Goal: Information Seeking & Learning: Learn about a topic

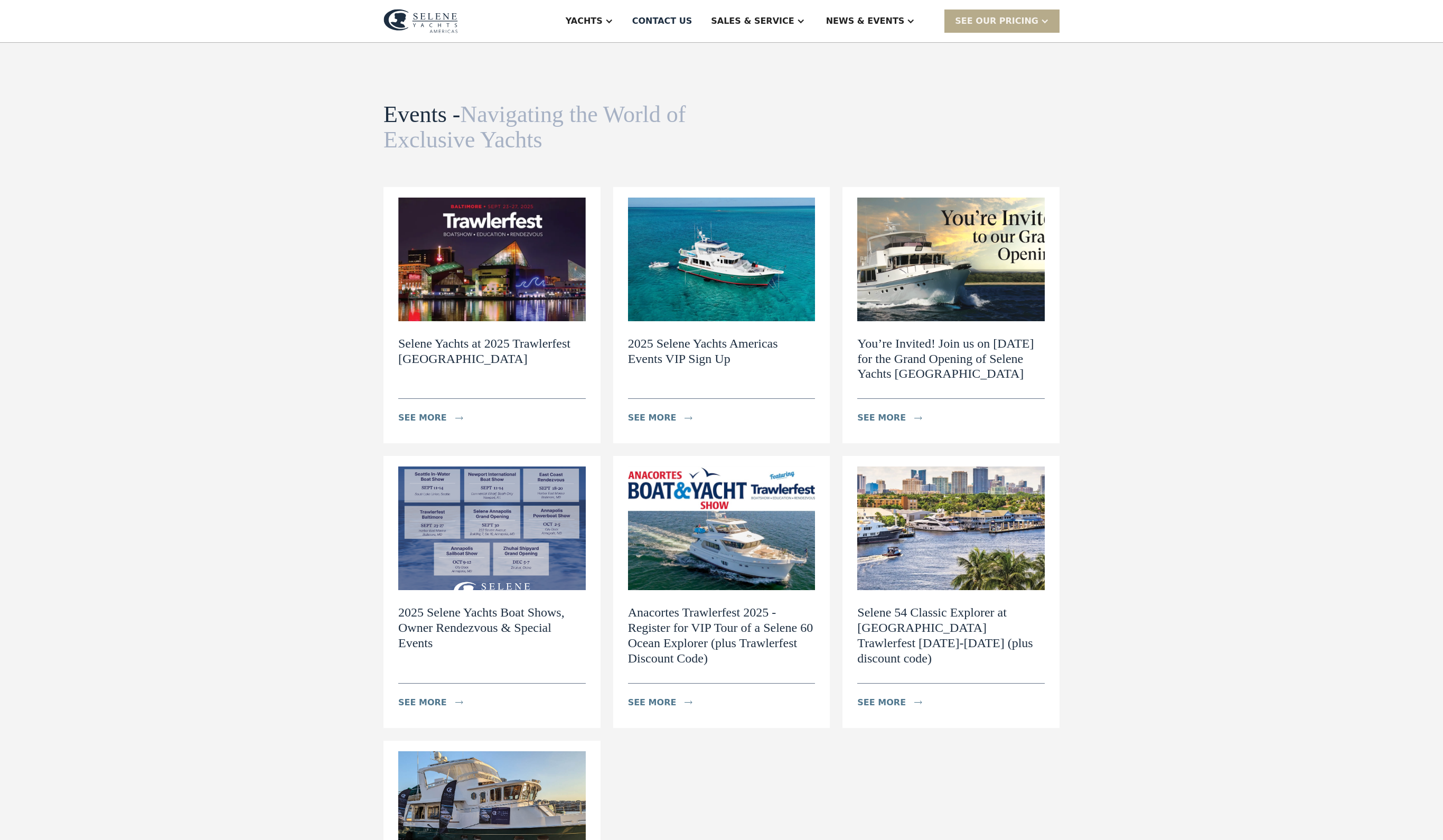
click at [470, 590] on img at bounding box center [492, 529] width 187 height 124
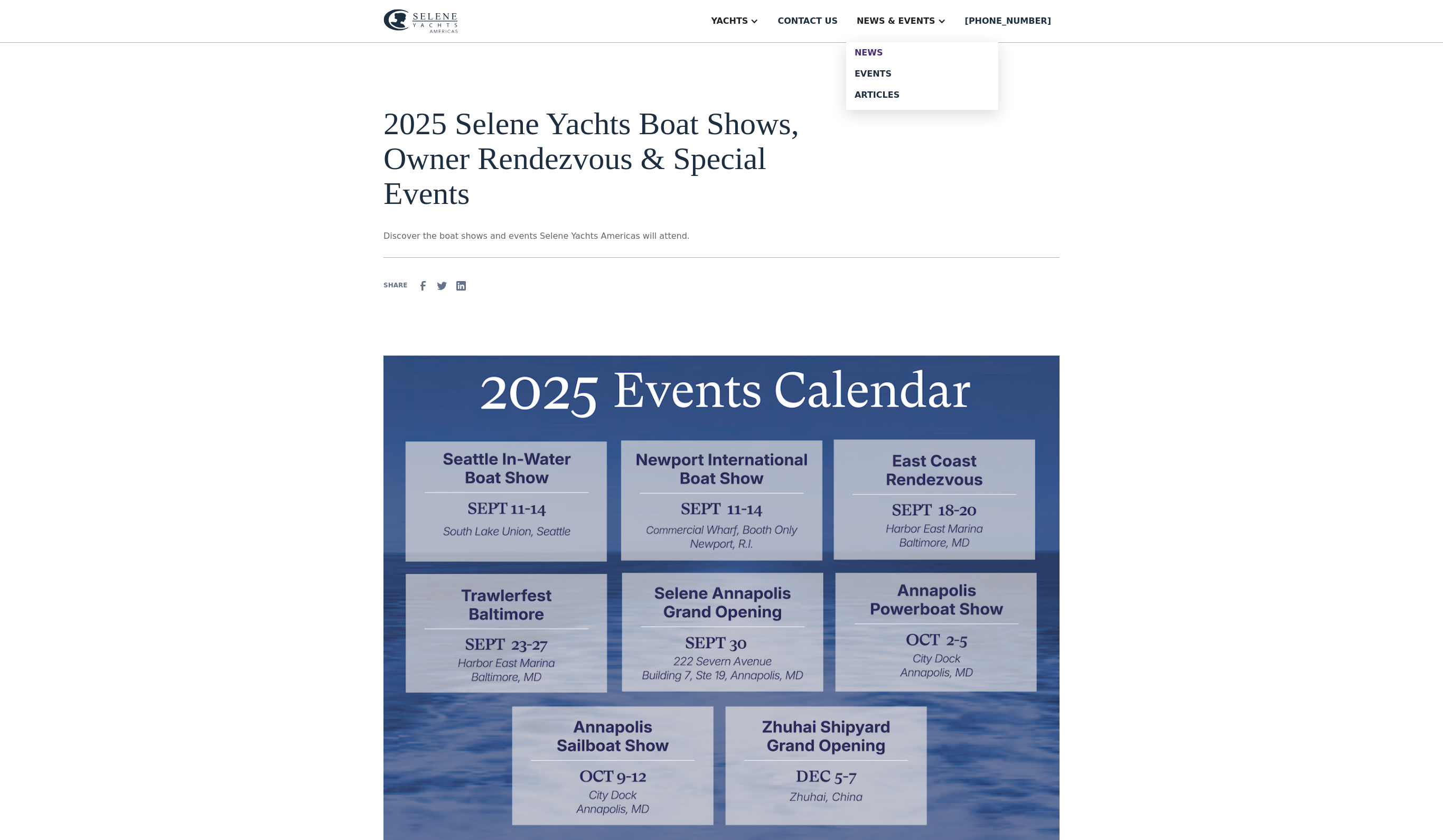
click at [912, 57] on div "News" at bounding box center [922, 53] width 135 height 9
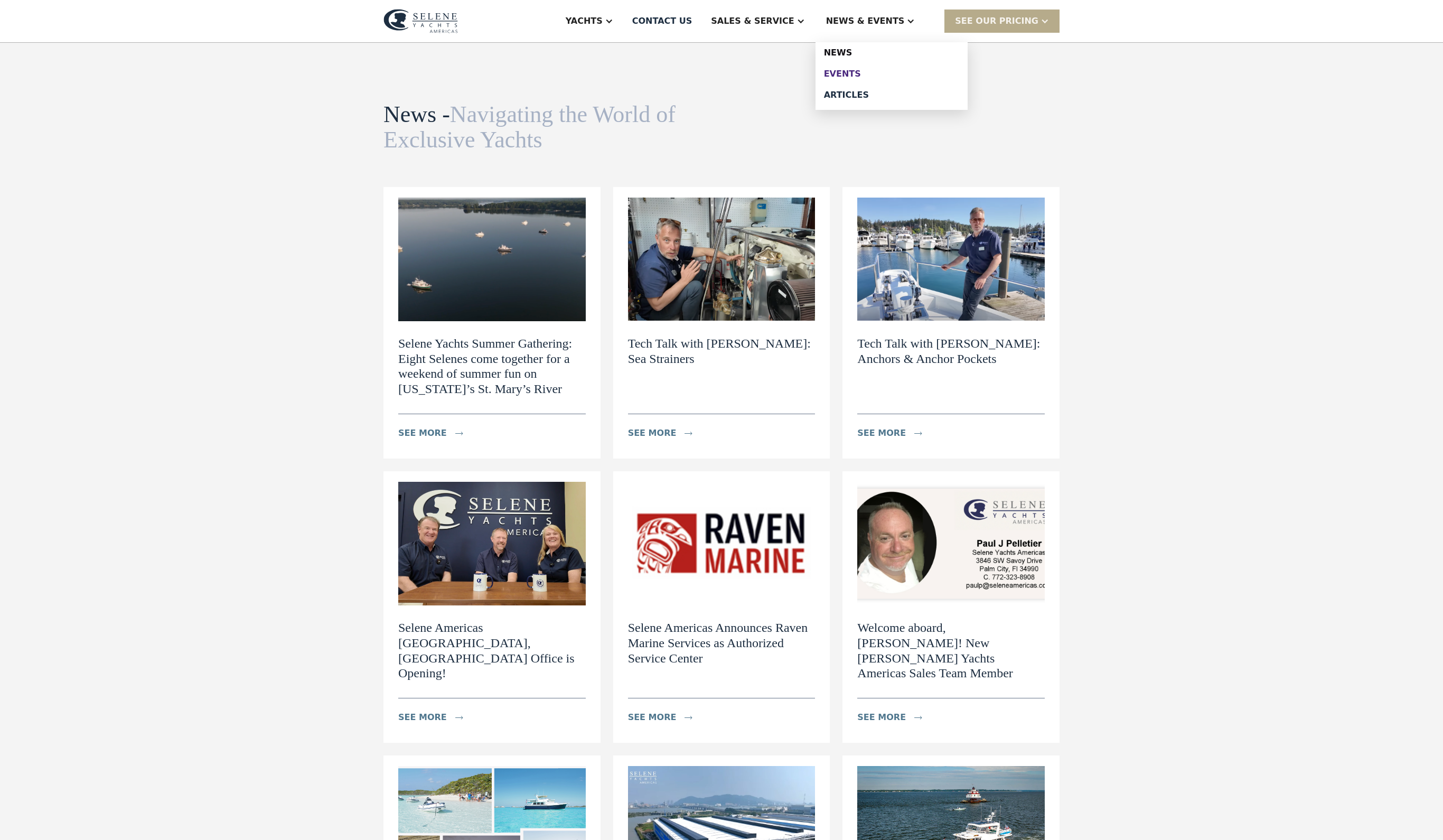
click at [885, 85] on link "Events" at bounding box center [892, 74] width 152 height 21
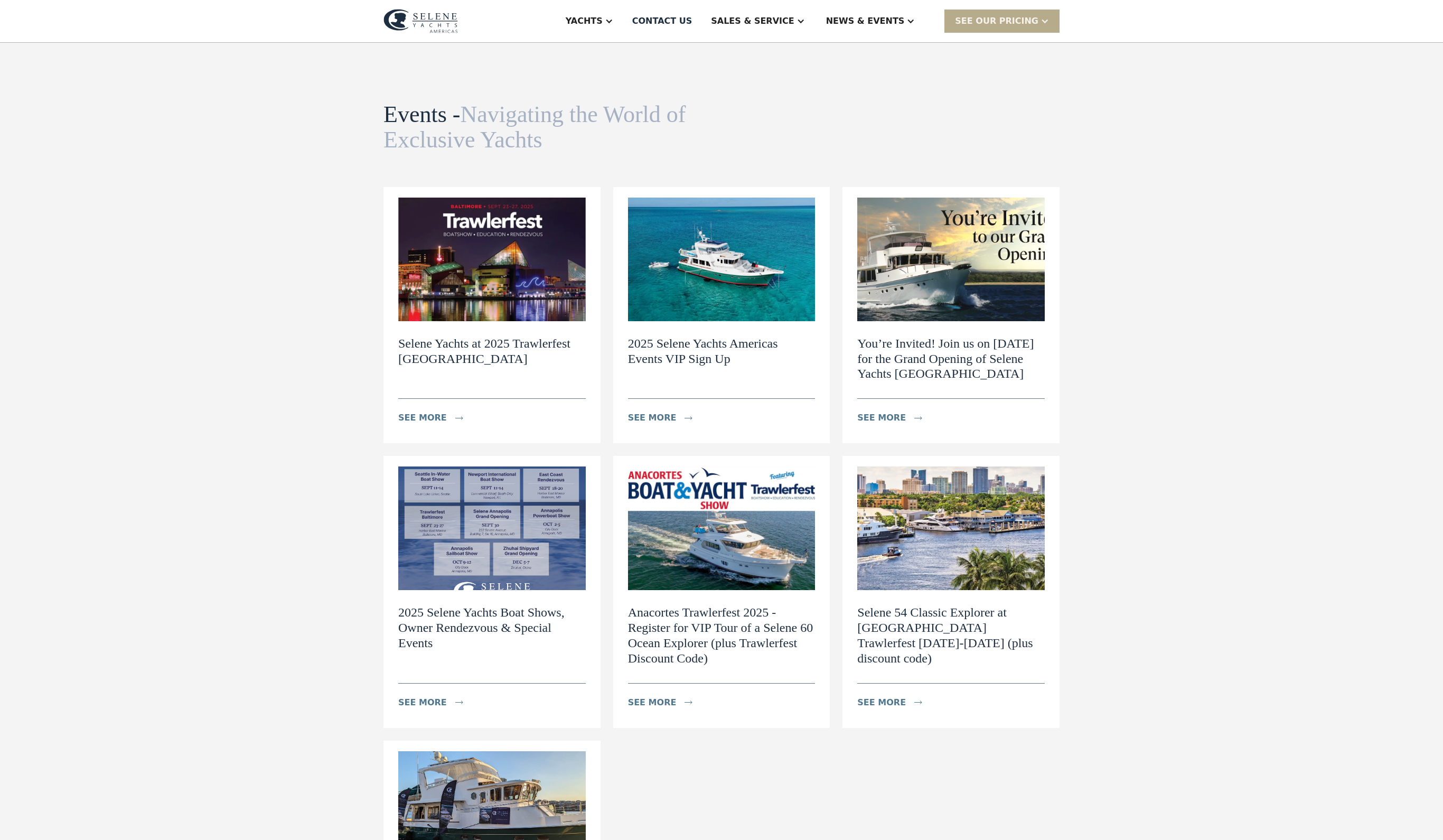
click at [719, 320] on img at bounding box center [722, 259] width 187 height 124
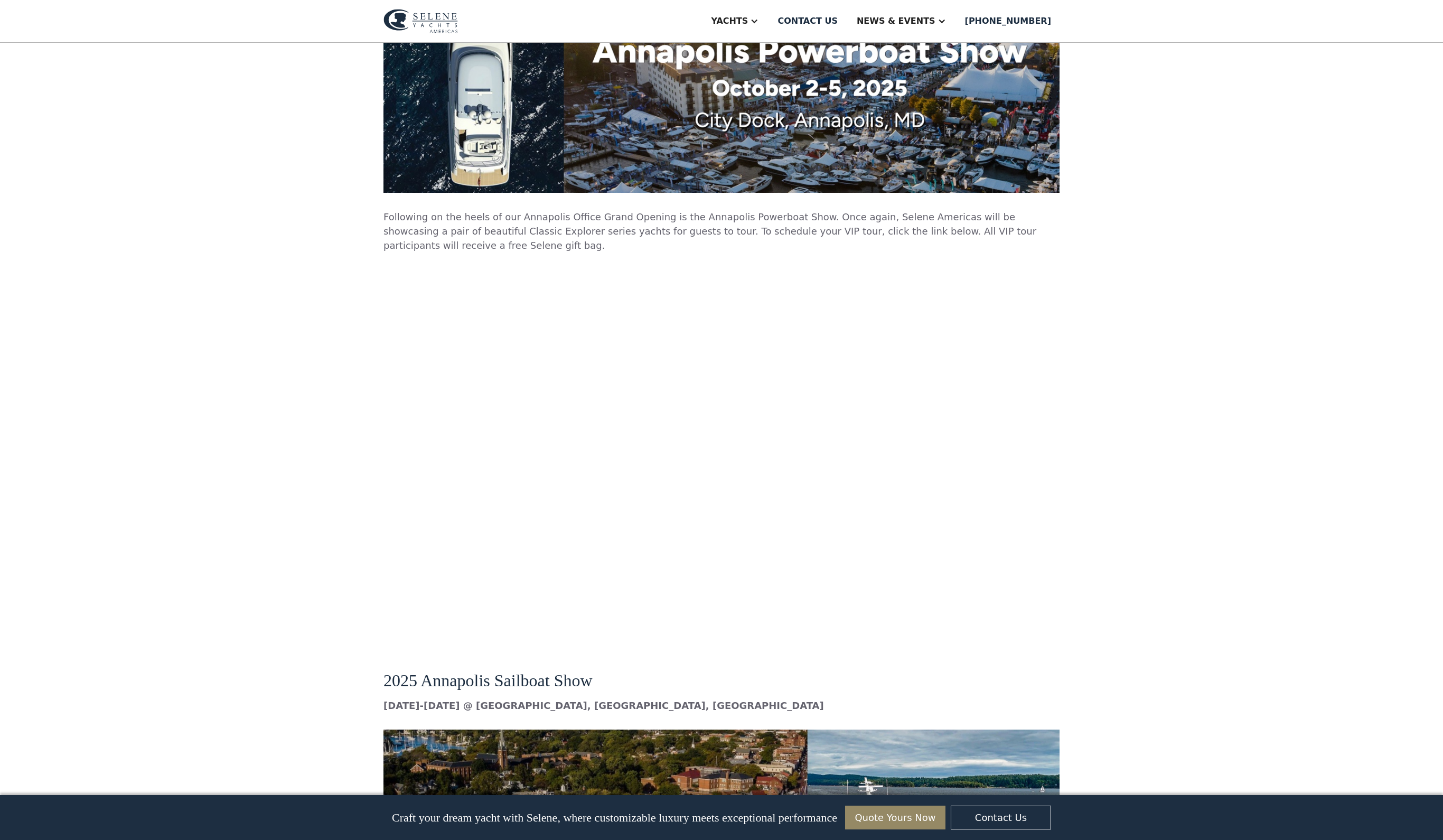
scroll to position [4913, 0]
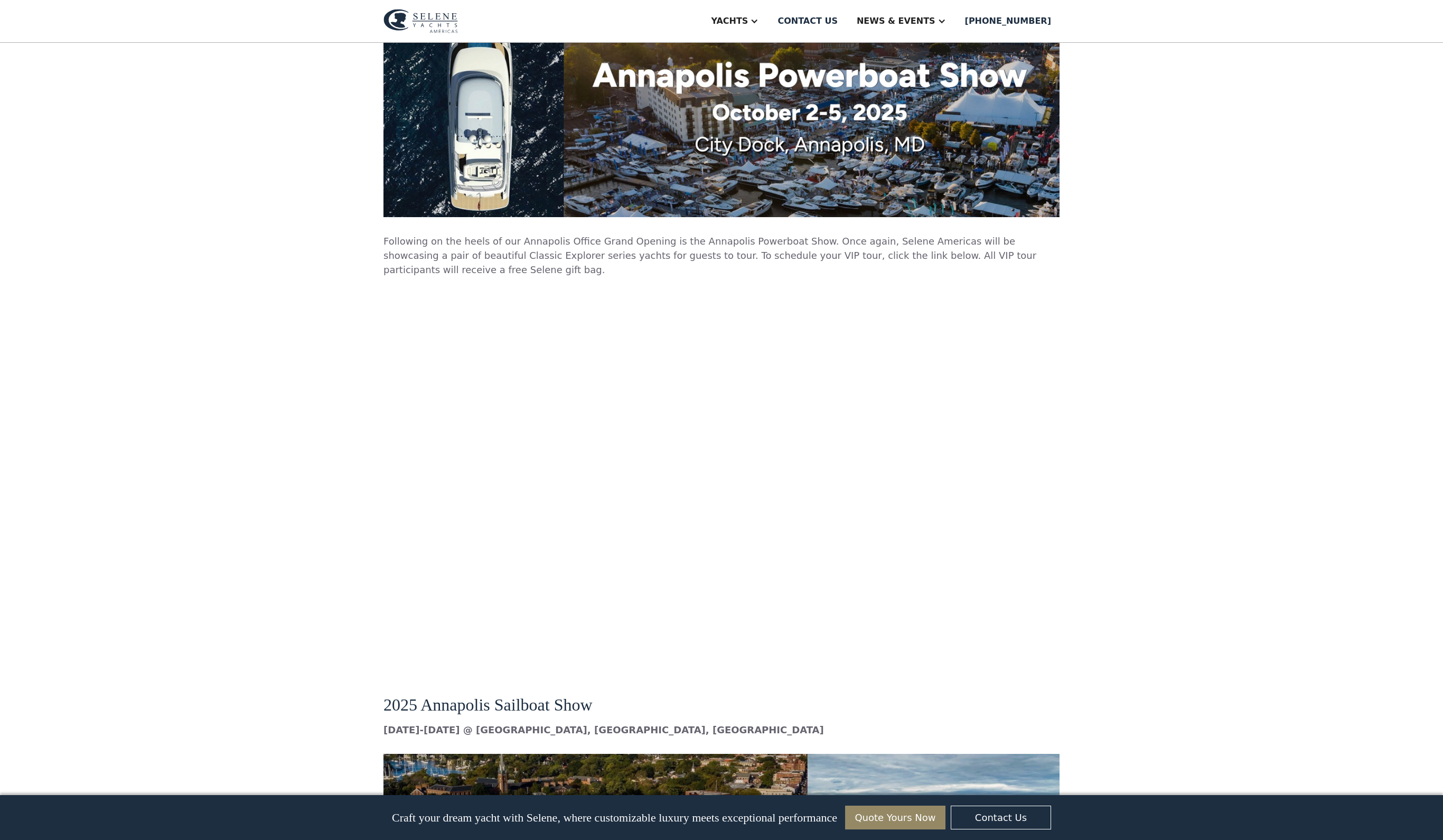
click at [673, 277] on p "Following on the heels of our Annapolis Office Grand Opening is the Annapolis P…" at bounding box center [722, 256] width 676 height 42
click at [703, 218] on img at bounding box center [722, 96] width 676 height 241
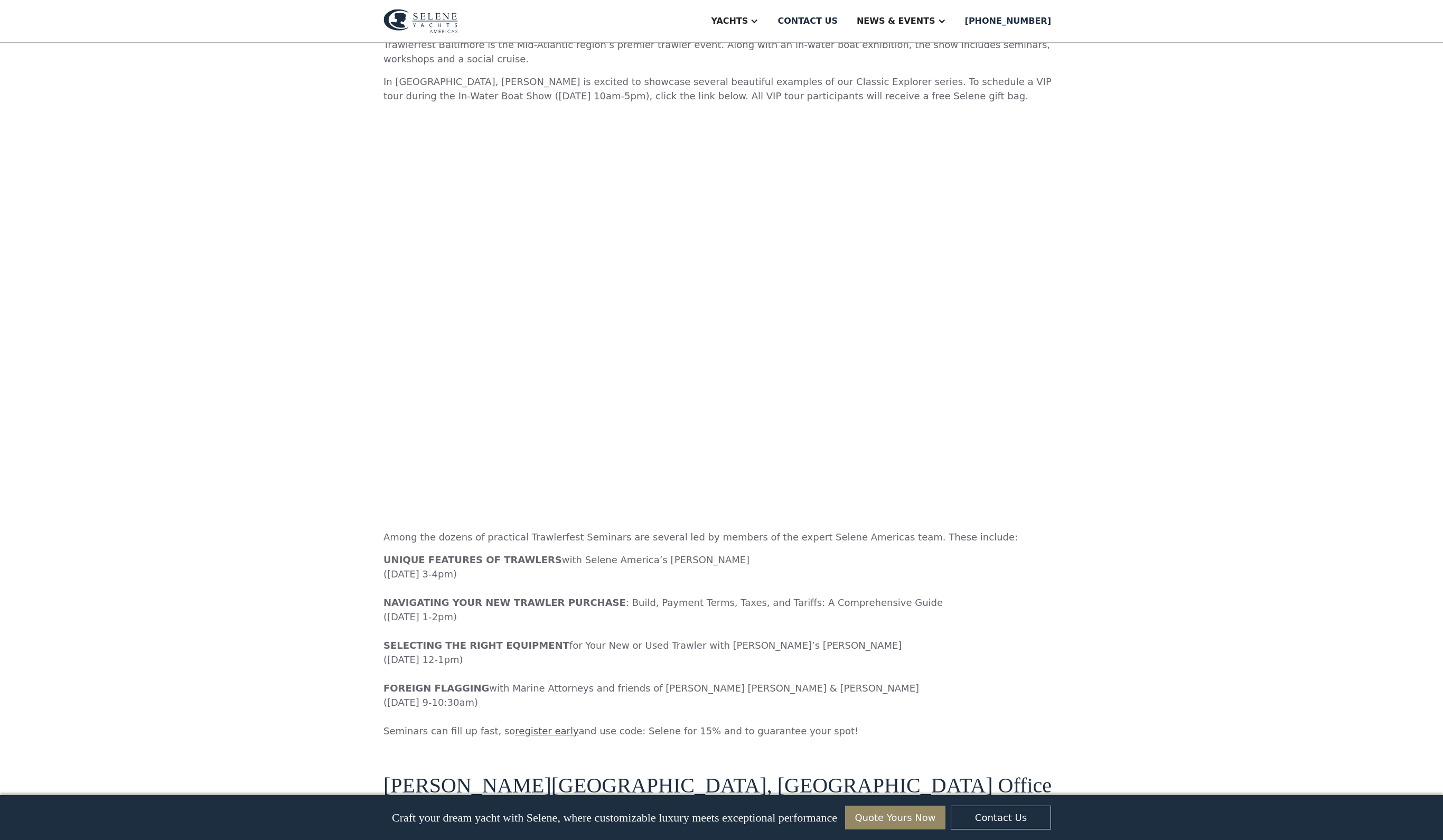
scroll to position [2767, 0]
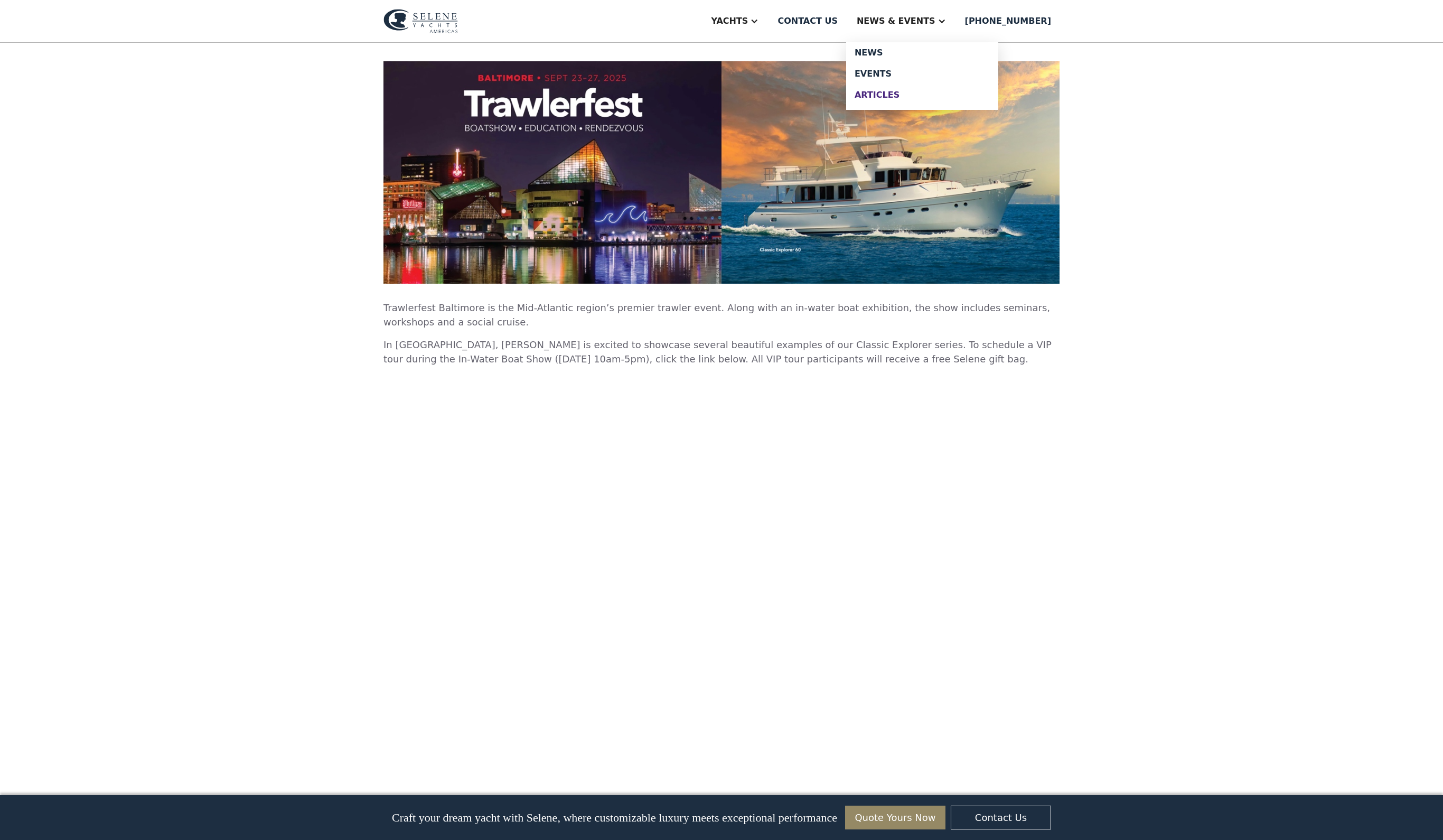
click at [901, 99] on div "Articles" at bounding box center [922, 95] width 135 height 9
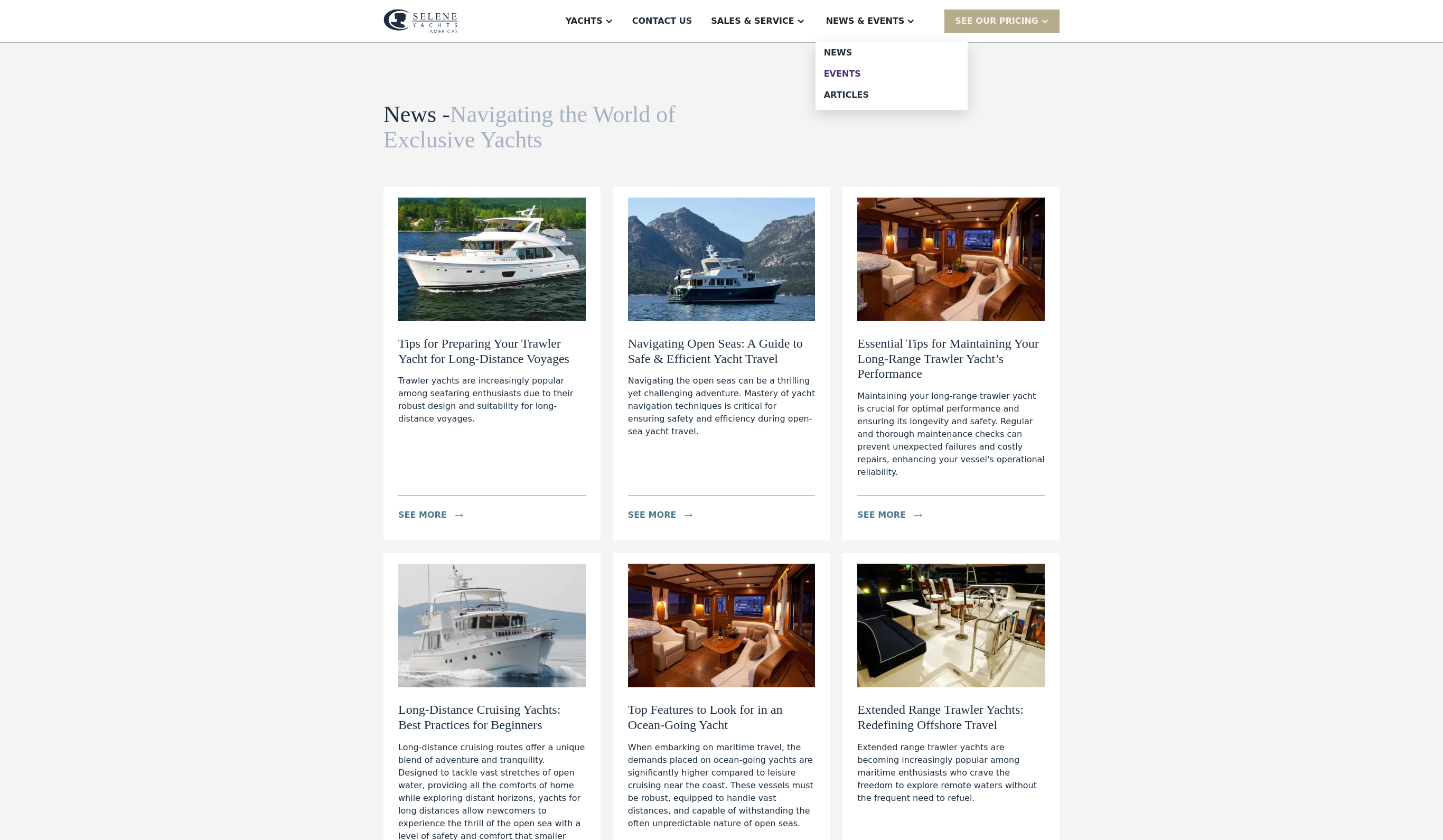
click at [871, 78] on div "Events" at bounding box center [891, 74] width 135 height 9
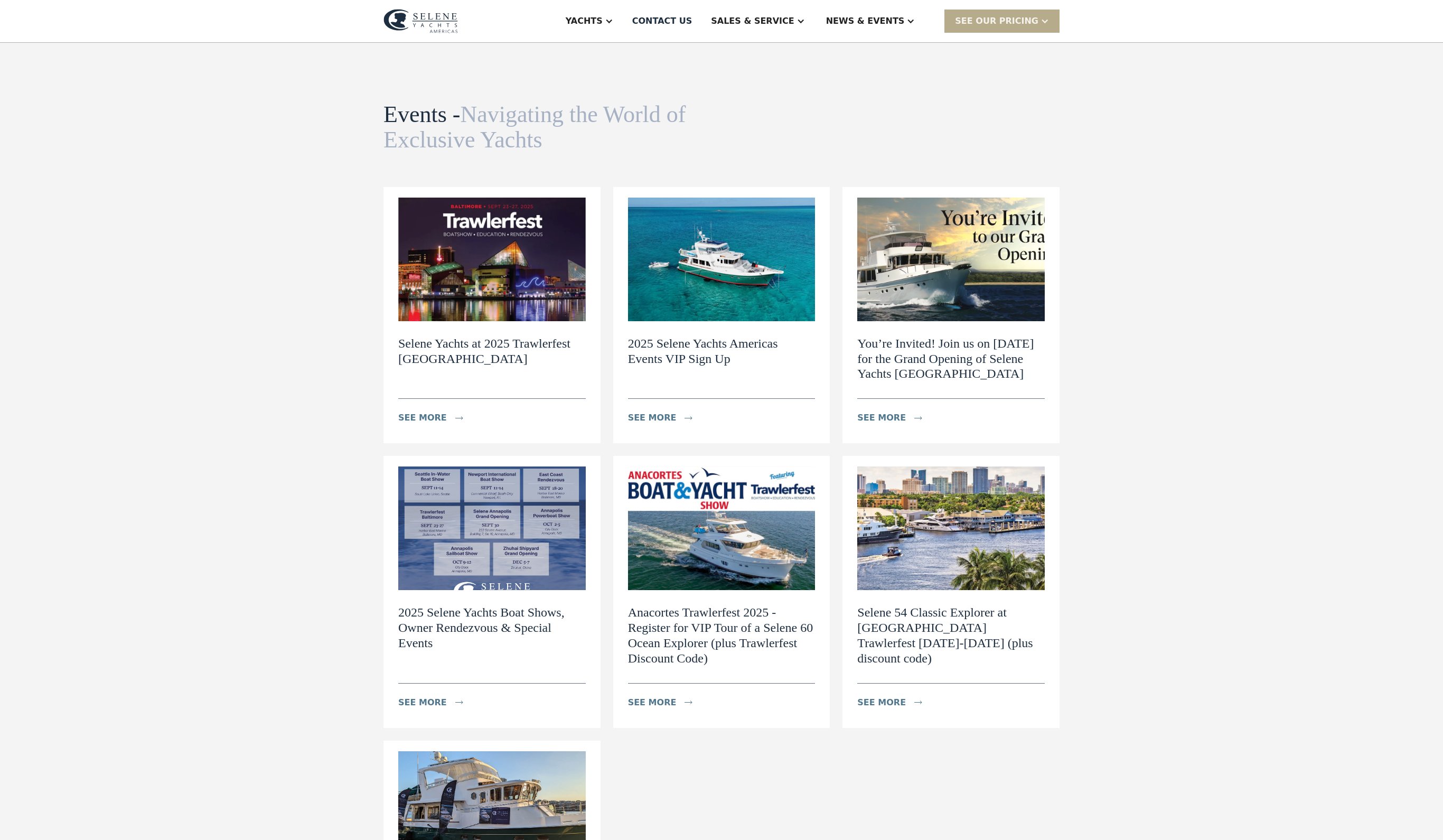
click at [732, 321] on img at bounding box center [722, 259] width 187 height 124
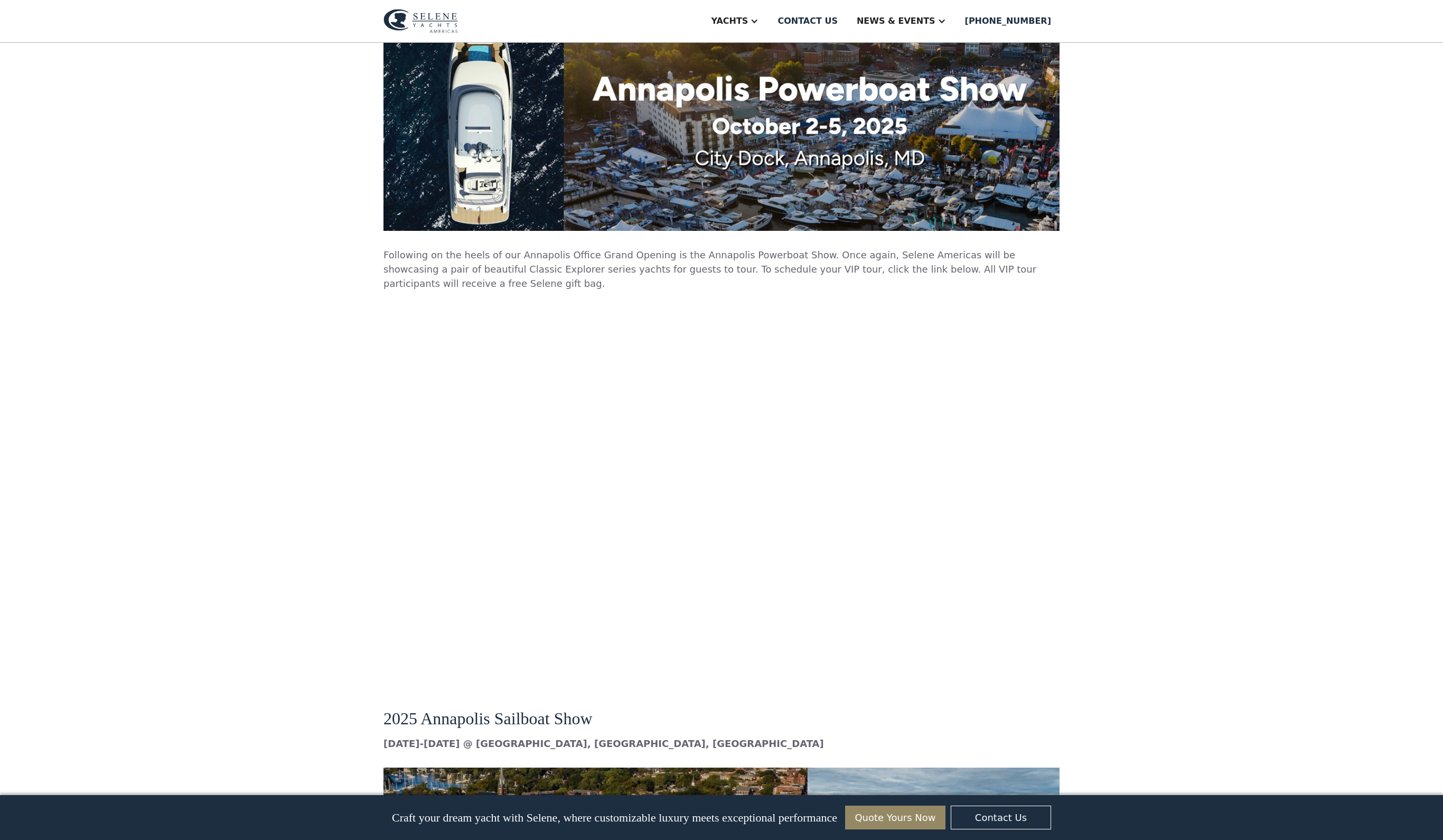
scroll to position [4887, 0]
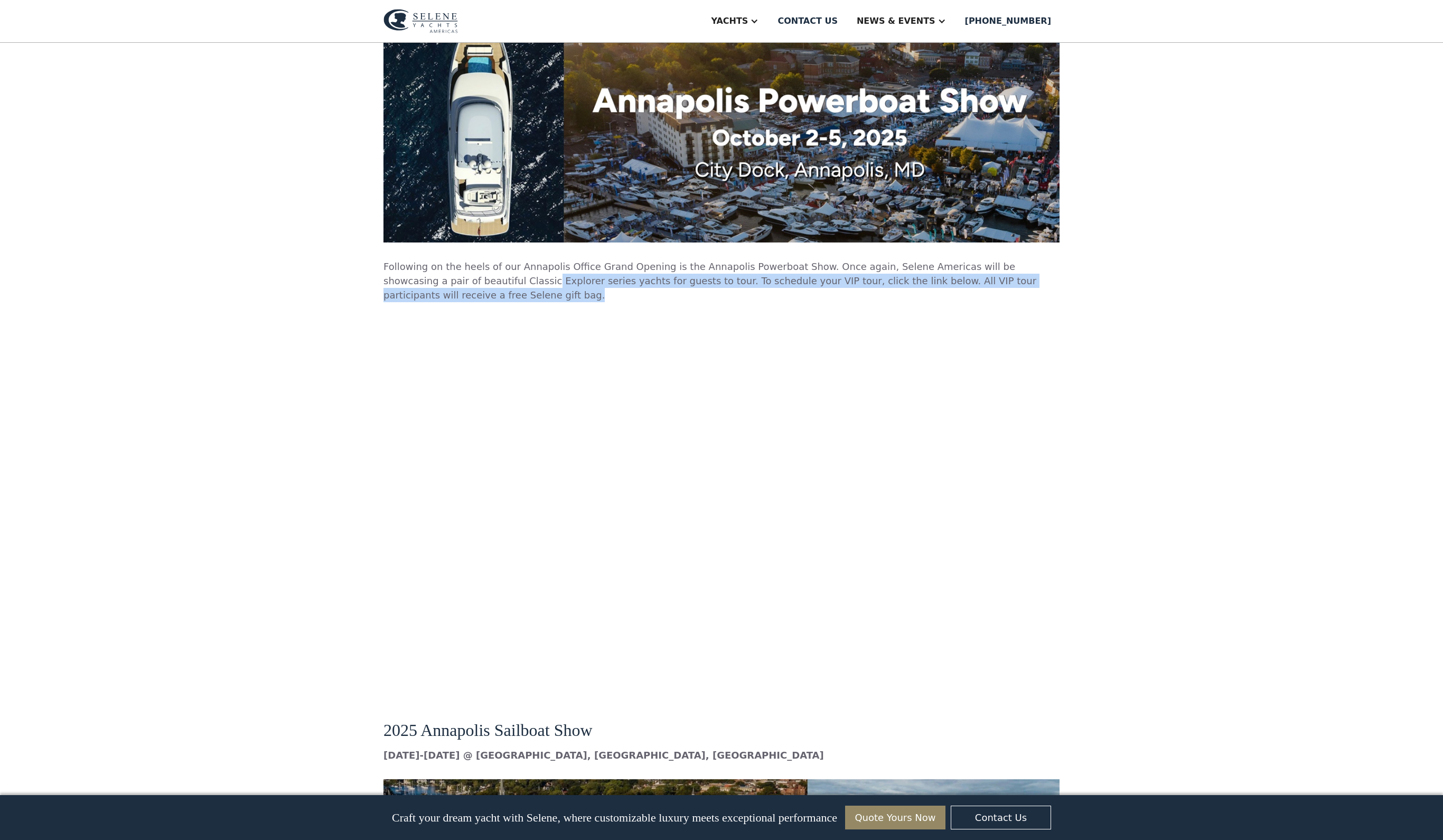
drag, startPoint x: 378, startPoint y: 388, endPoint x: 1077, endPoint y: 384, distance: 699.0
click at [1060, 302] on p "Following on the heels of our Annapolis Office Grand Opening is the Annapolis P…" at bounding box center [722, 280] width 676 height 42
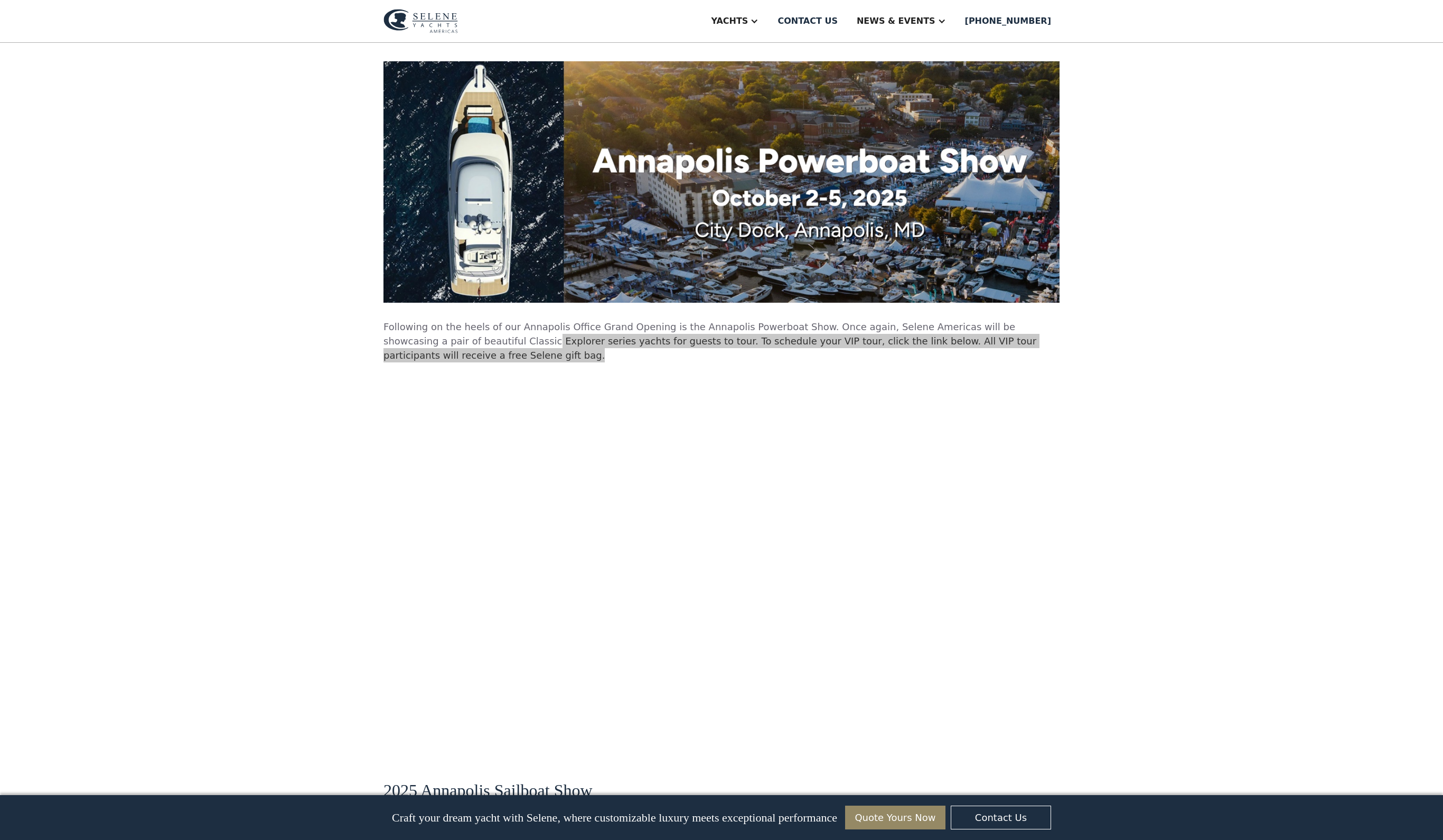
scroll to position [4822, 0]
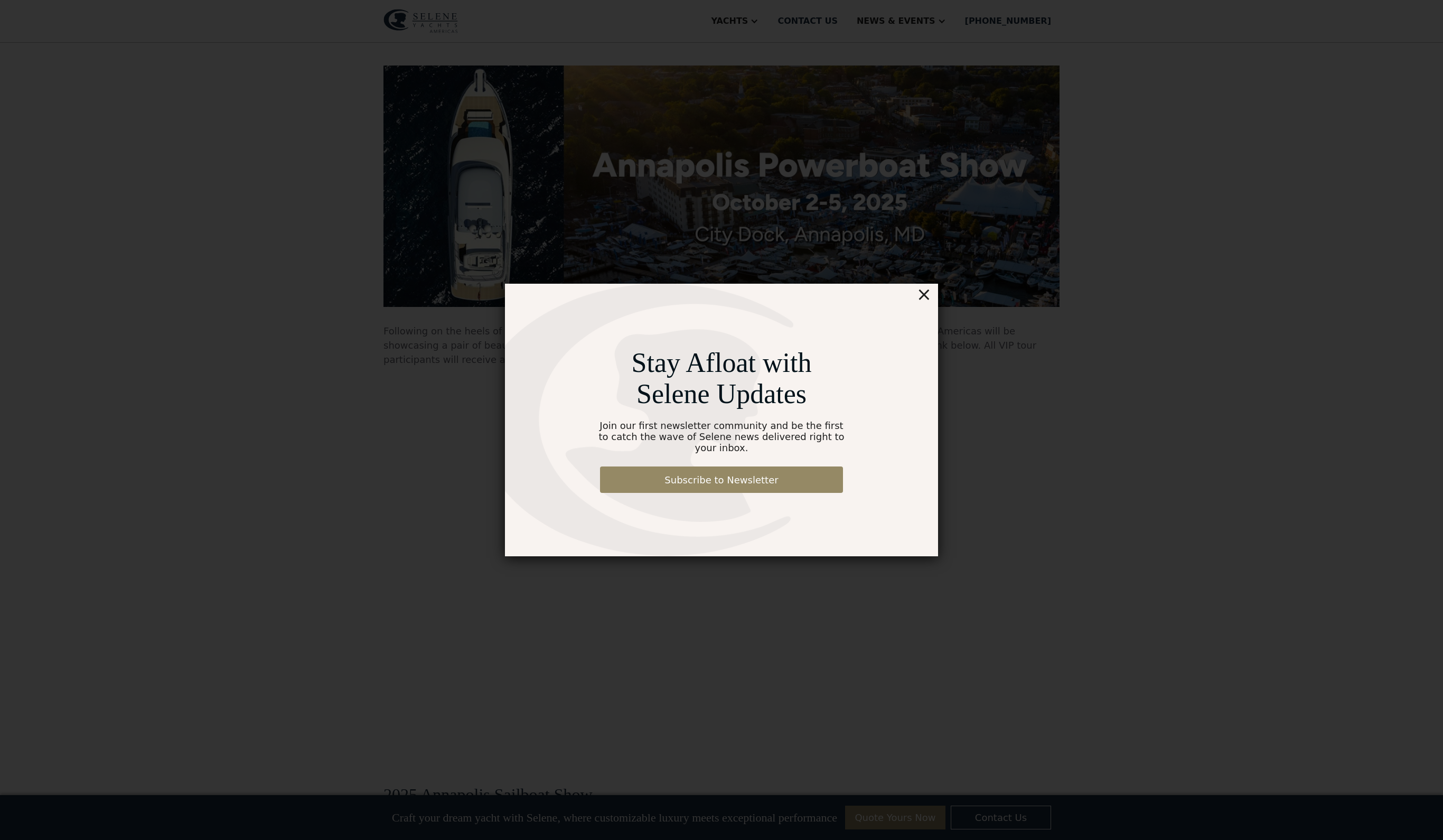
click at [912, 386] on div "Stay Afloat with Selene Updates Join our first newsletter community and be the …" at bounding box center [722, 420] width 433 height 272
click at [921, 297] on div "×" at bounding box center [924, 294] width 15 height 21
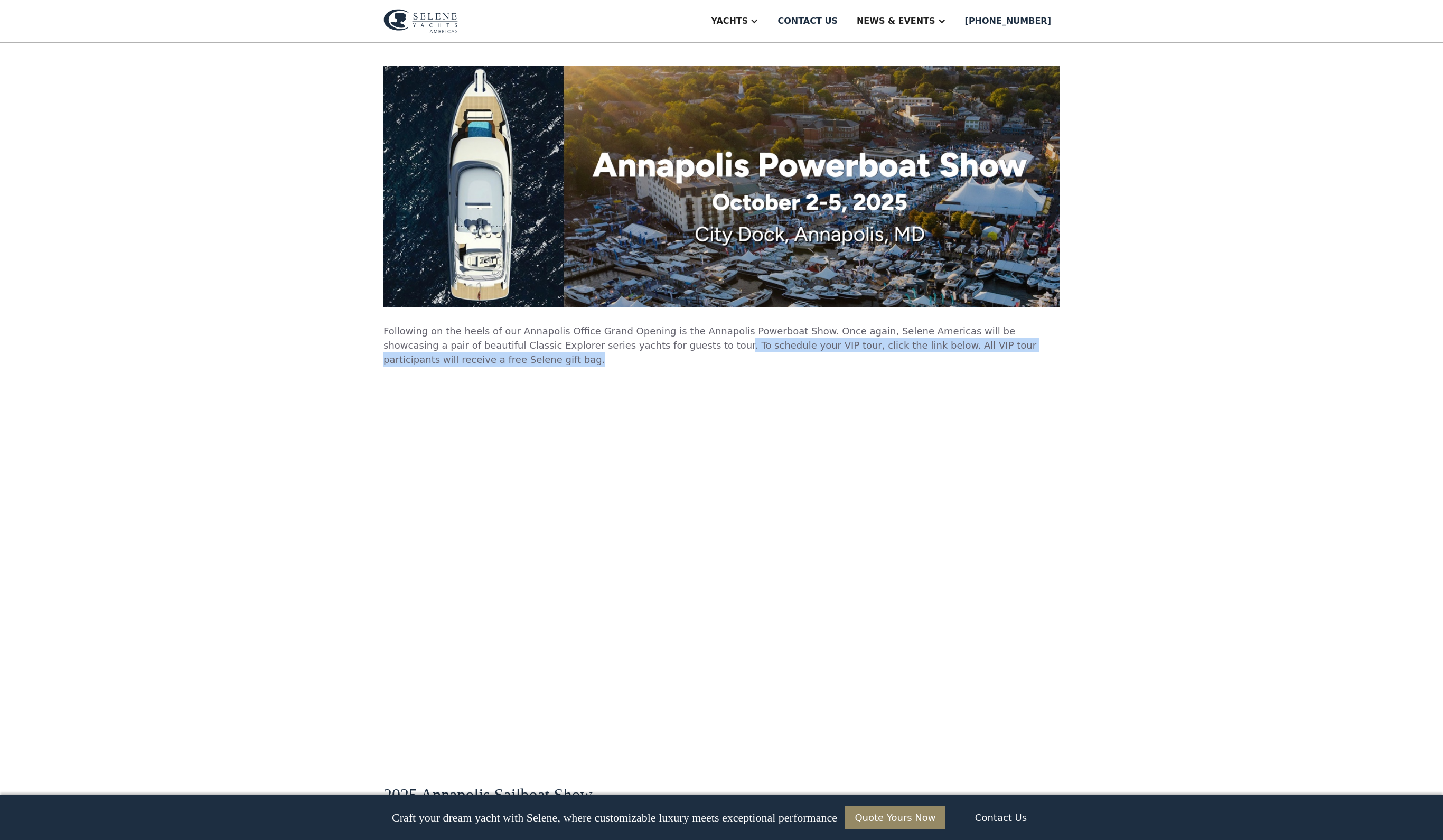
drag, startPoint x: 562, startPoint y: 454, endPoint x: 1106, endPoint y: 452, distance: 544.0
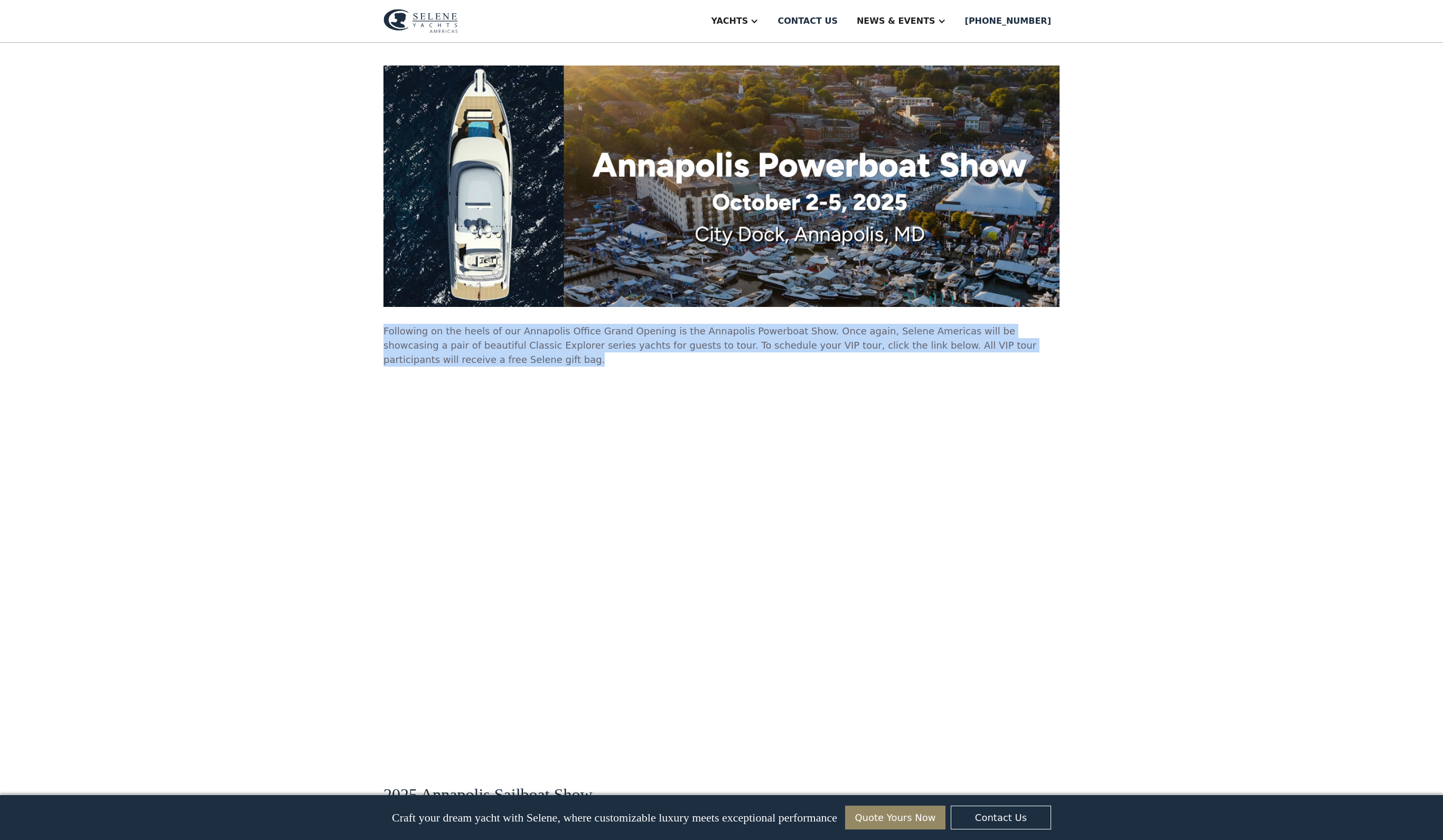
drag, startPoint x: 1062, startPoint y: 452, endPoint x: 331, endPoint y: 417, distance: 731.8
copy p "Following on the heels of our Annapolis Office Grand Opening is the Annapolis P…"
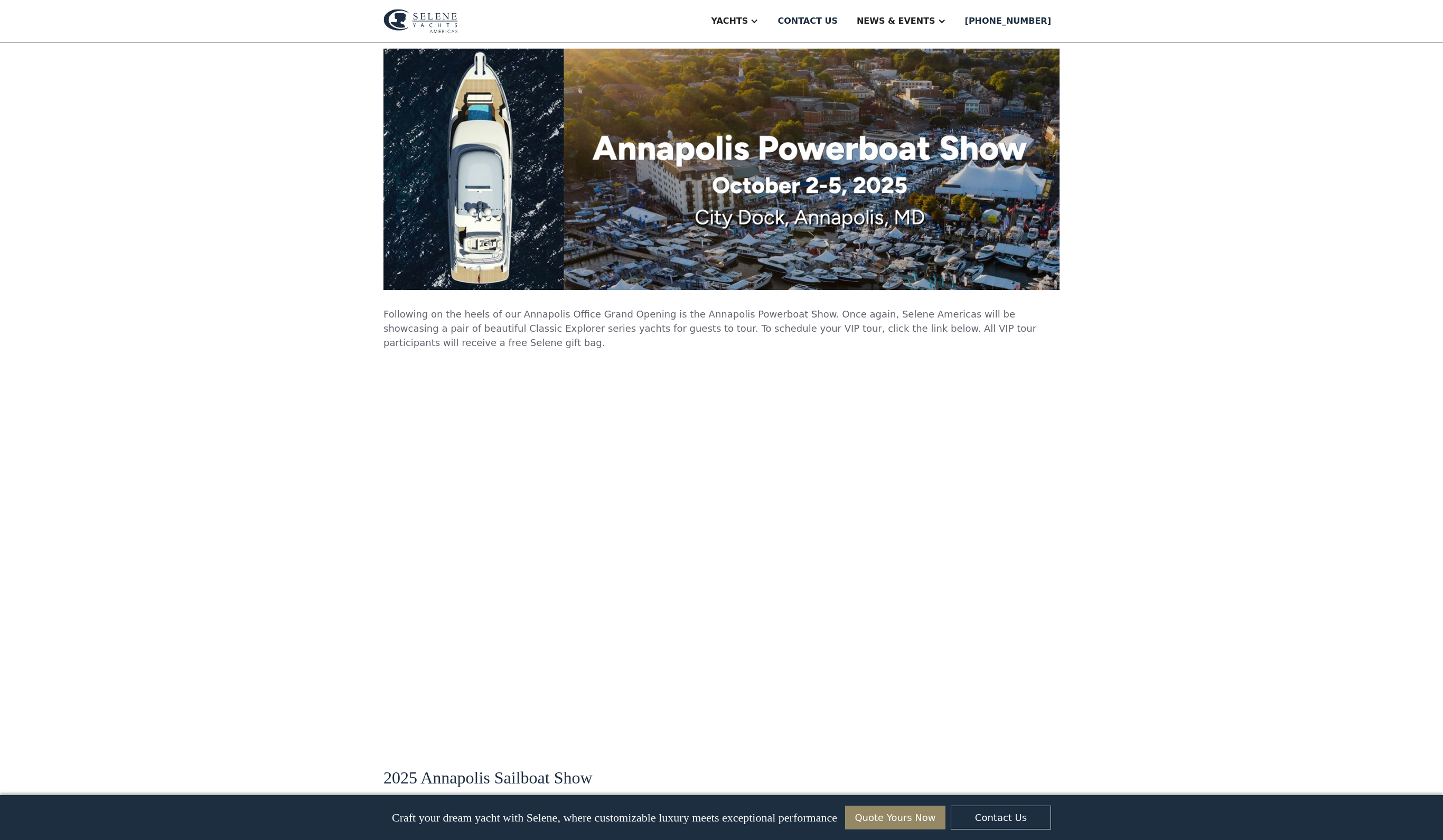
scroll to position [4874, 0]
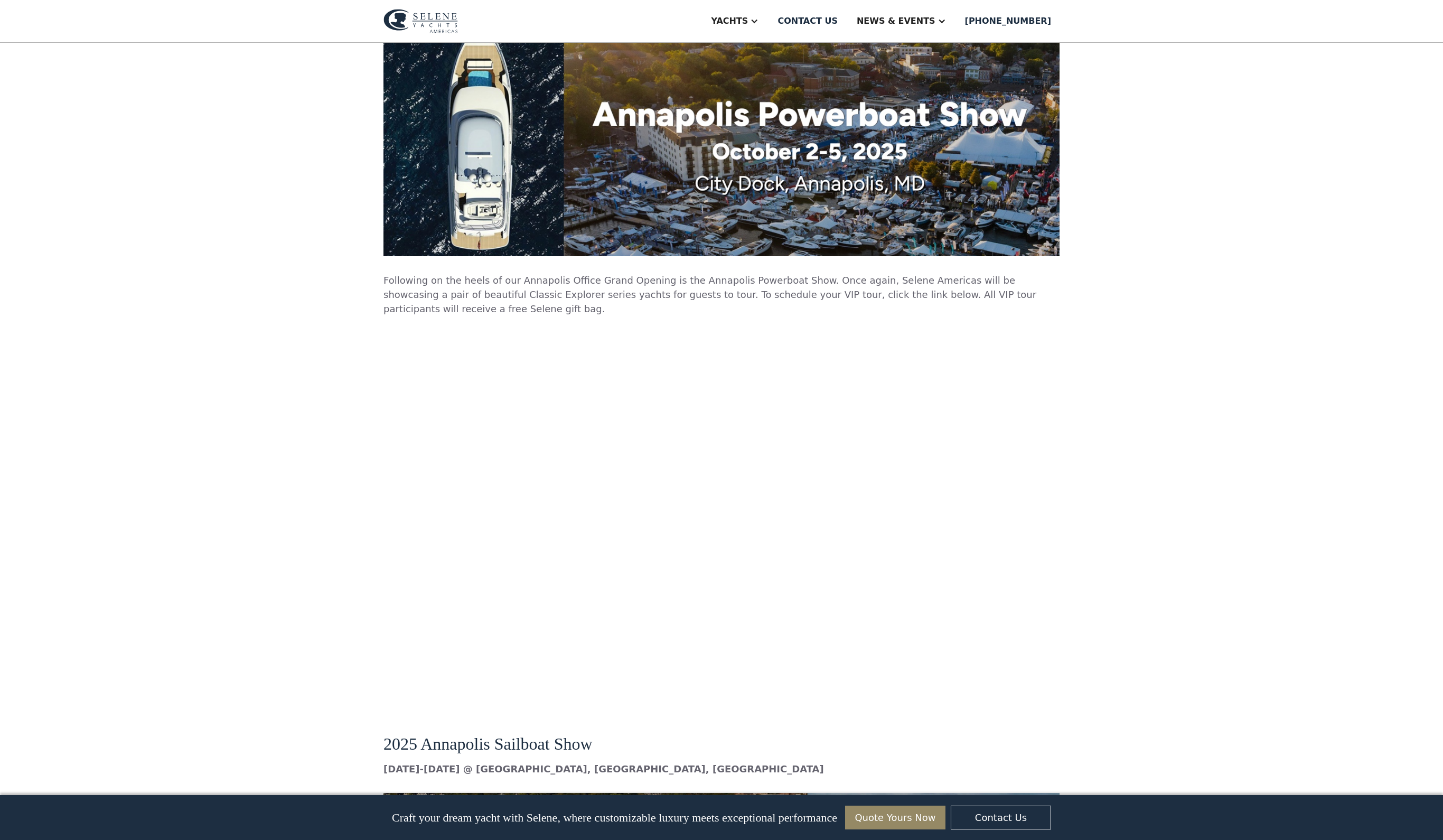
click at [633, 316] on p "Following on the heels of our Annapolis Office Grand Opening is the Annapolis P…" at bounding box center [722, 294] width 676 height 42
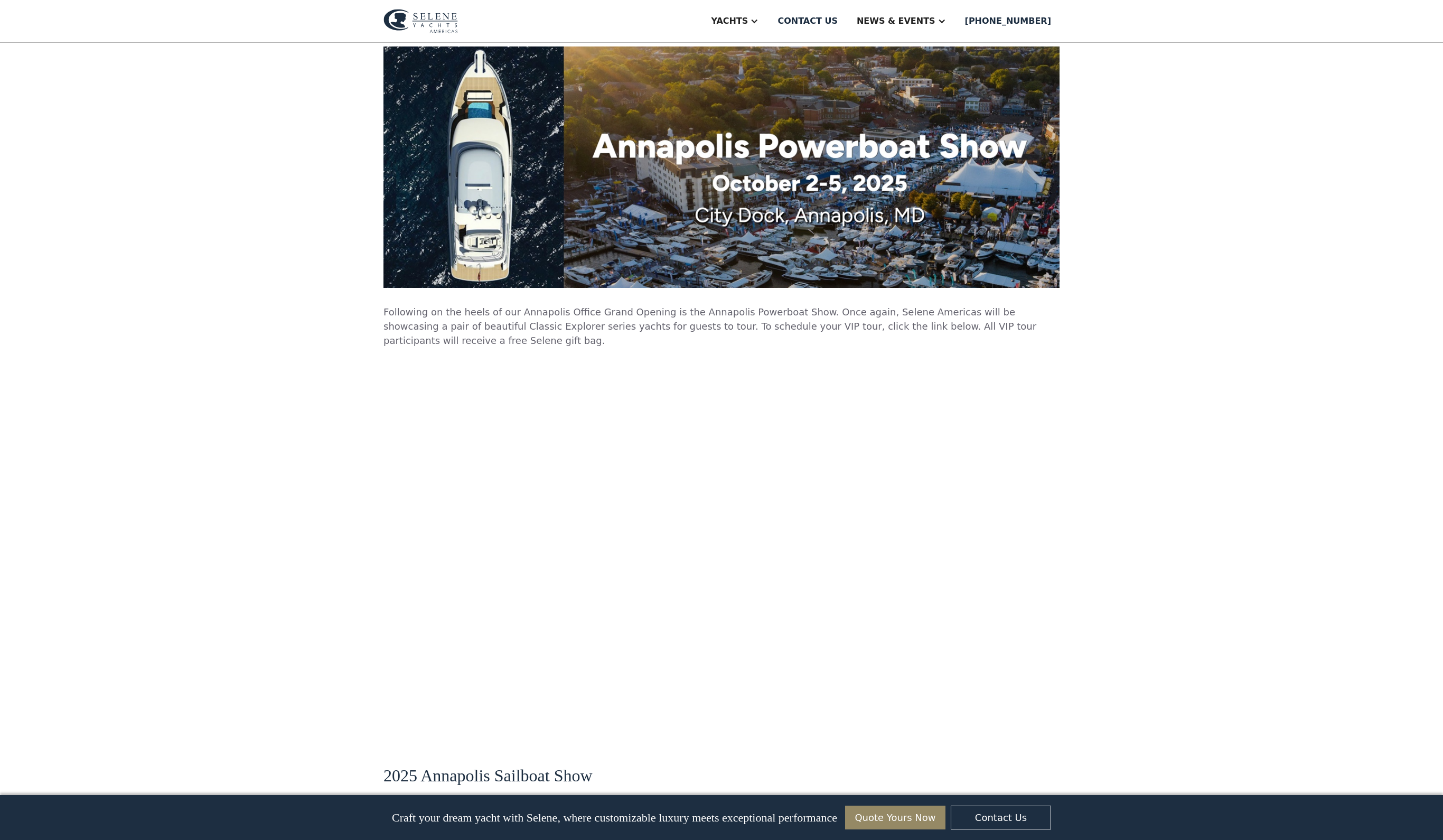
scroll to position [4642, 0]
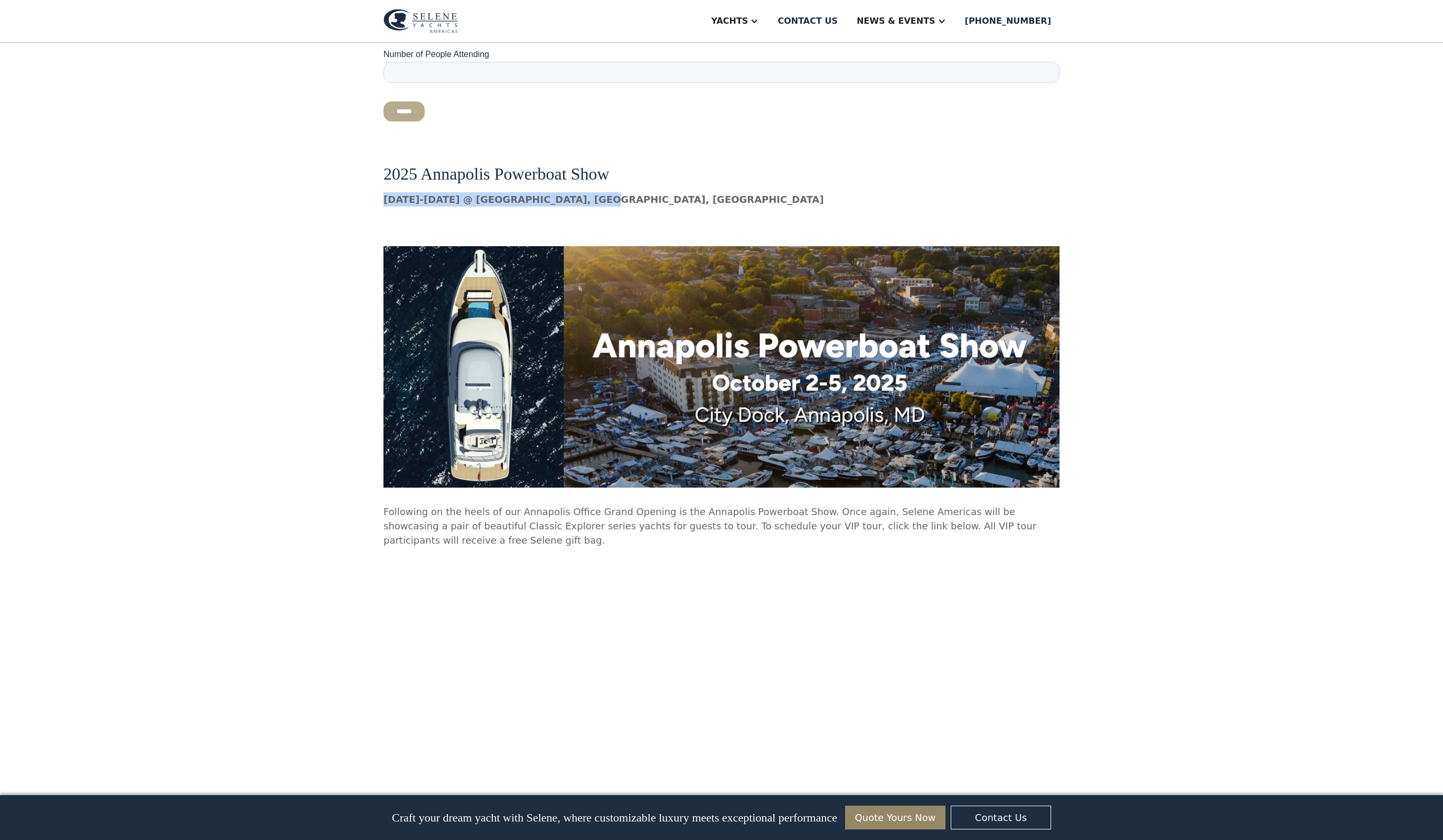
drag, startPoint x: 543, startPoint y: 277, endPoint x: 292, endPoint y: 278, distance: 251.0
copy strong "October 2-5 @ City Dock, Annapolis, MD"
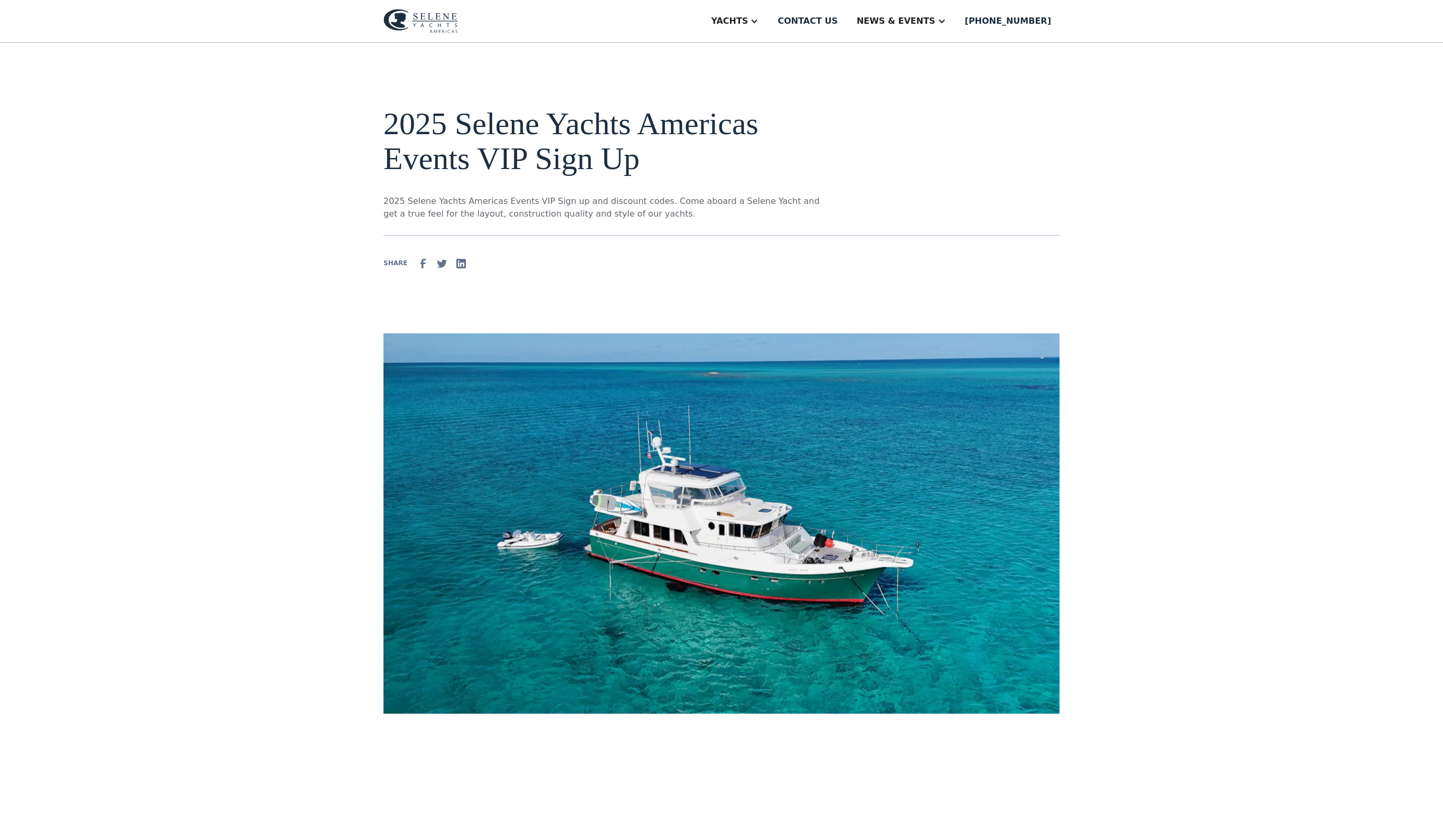
click at [746, 210] on div "2025 Selene Yachts Americas Events VIP Sign Up 2025 Selene Yachts Americas Even…" at bounding box center [603, 163] width 439 height 114
click at [920, 74] on link "Events" at bounding box center [922, 74] width 152 height 21
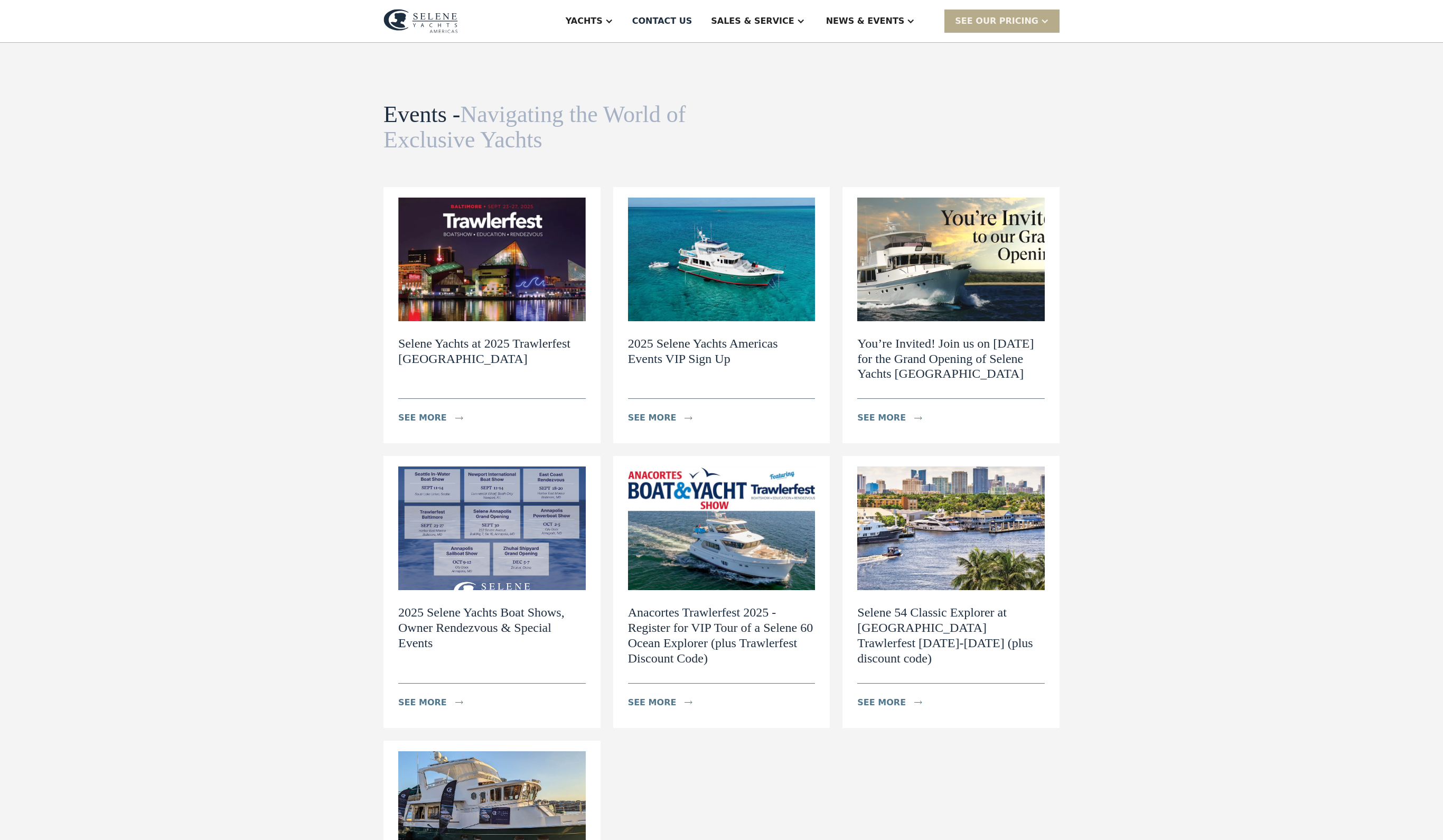
click at [677, 321] on img at bounding box center [722, 259] width 187 height 124
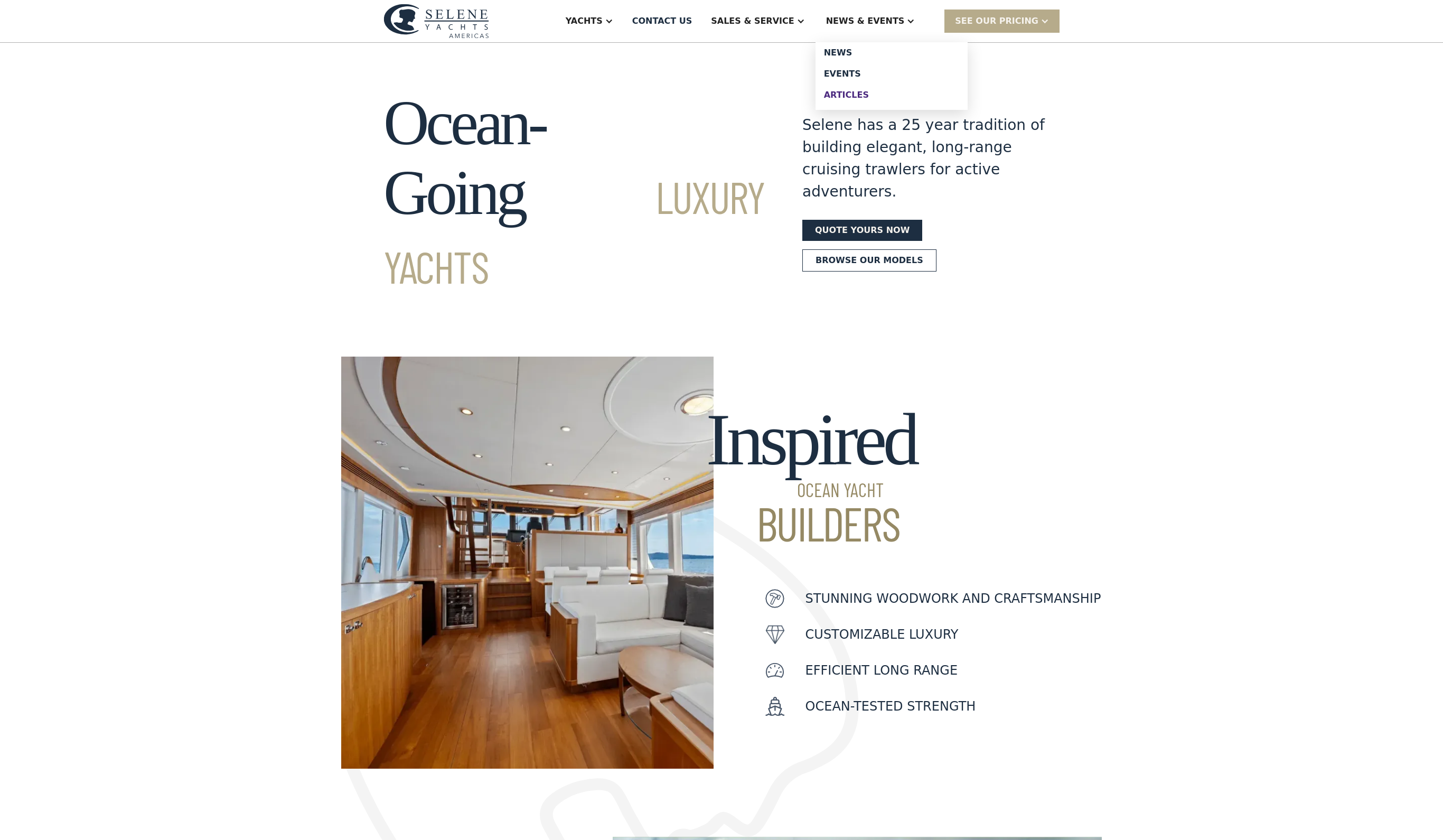
click at [894, 99] on div "Articles" at bounding box center [891, 95] width 135 height 9
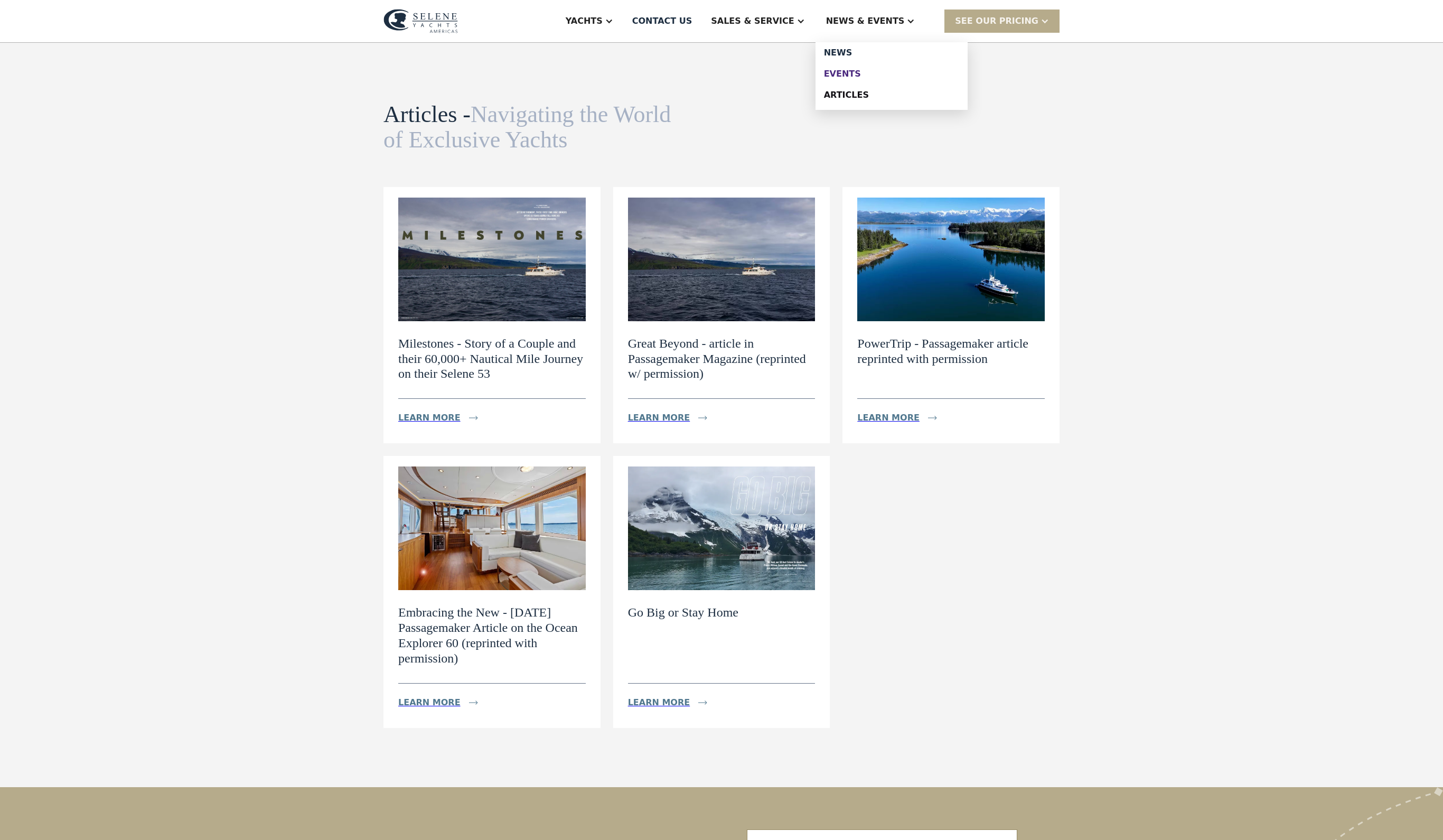
click at [901, 78] on div "Events" at bounding box center [891, 74] width 135 height 9
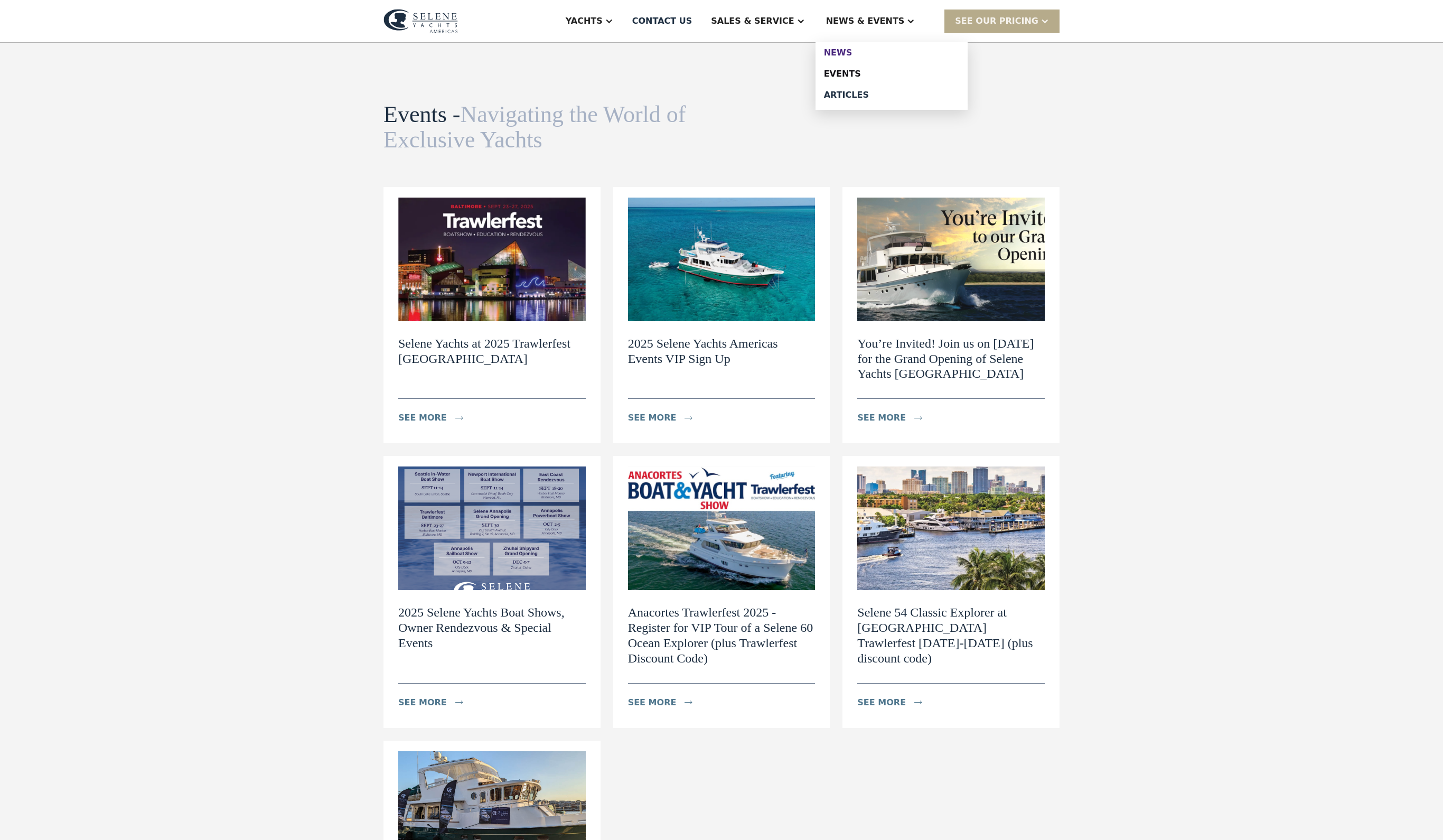
click at [888, 57] on div "News" at bounding box center [891, 53] width 135 height 9
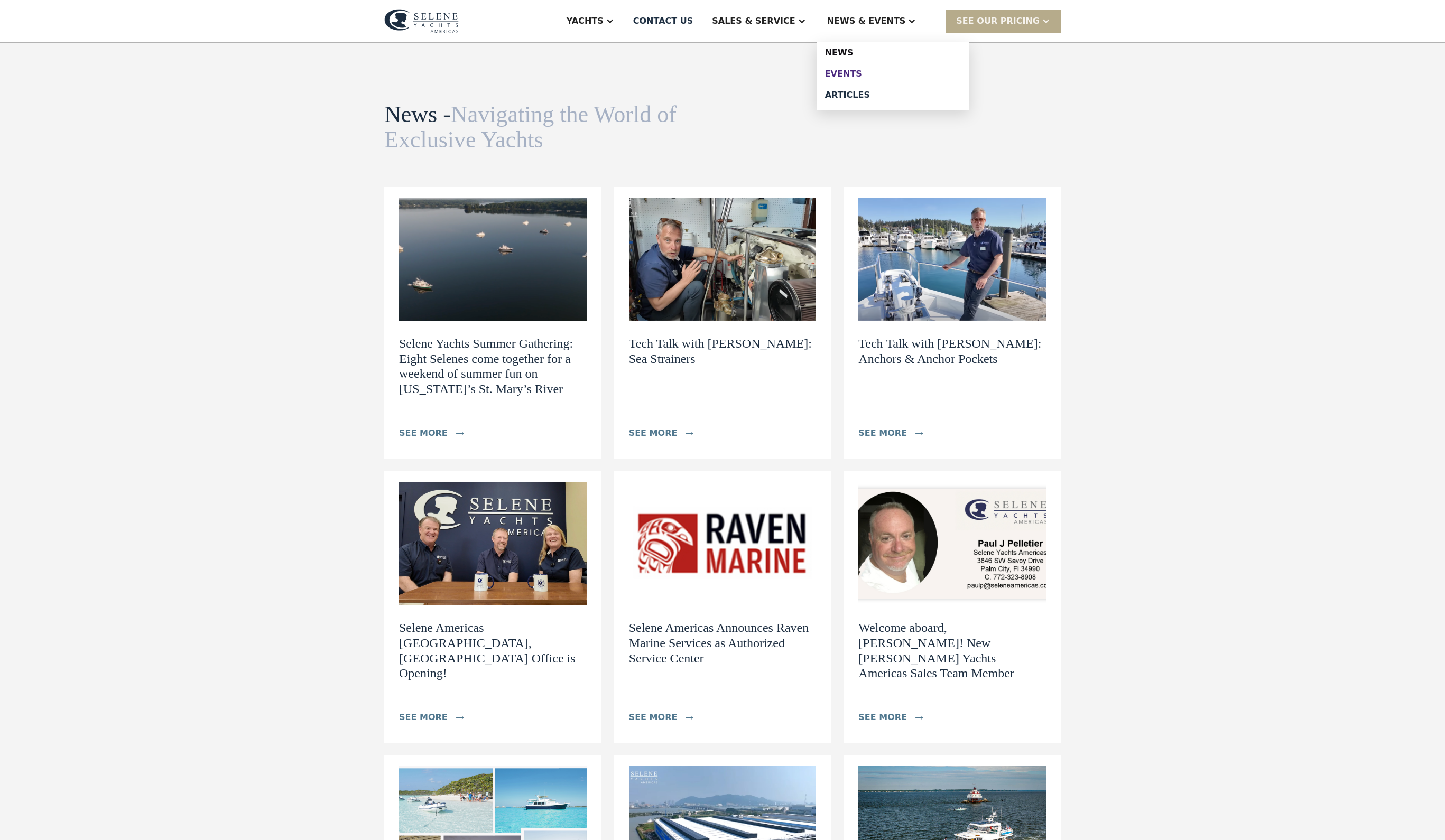
click at [883, 78] on div "Events" at bounding box center [892, 74] width 135 height 9
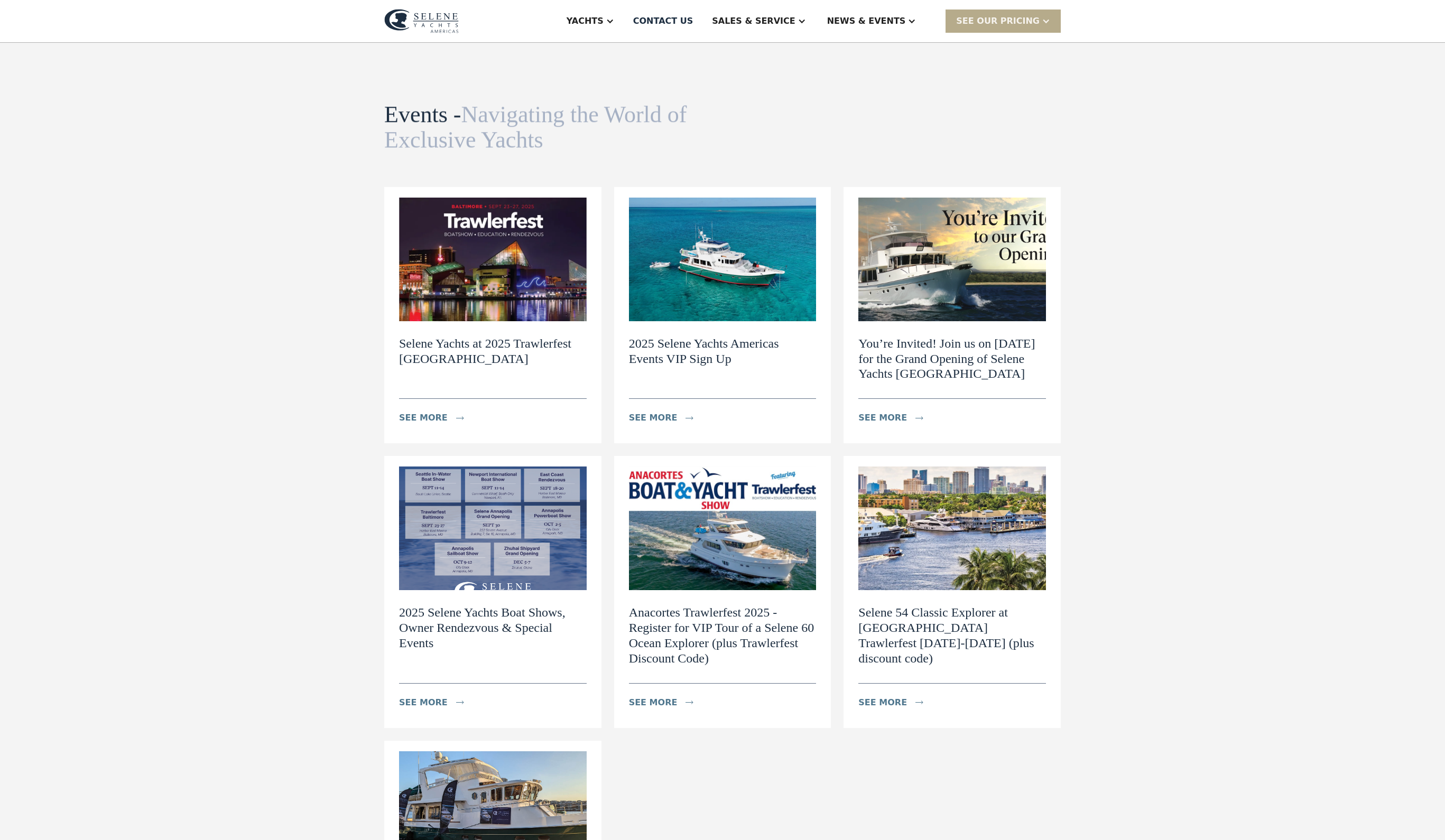
click at [748, 321] on img at bounding box center [722, 259] width 187 height 124
